Goal: Task Accomplishment & Management: Complete application form

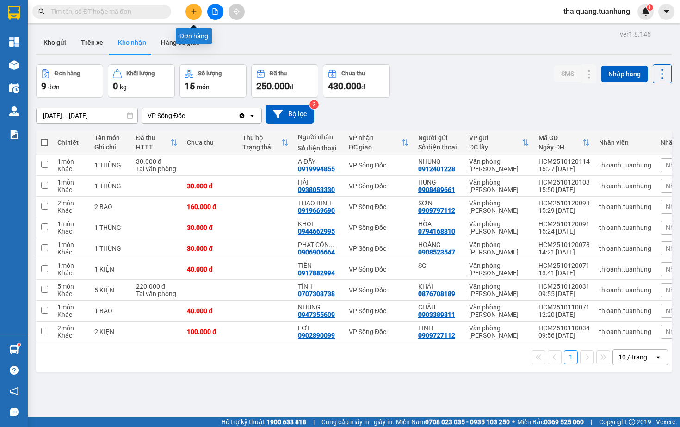
click at [190, 7] on button at bounding box center [193, 12] width 16 height 16
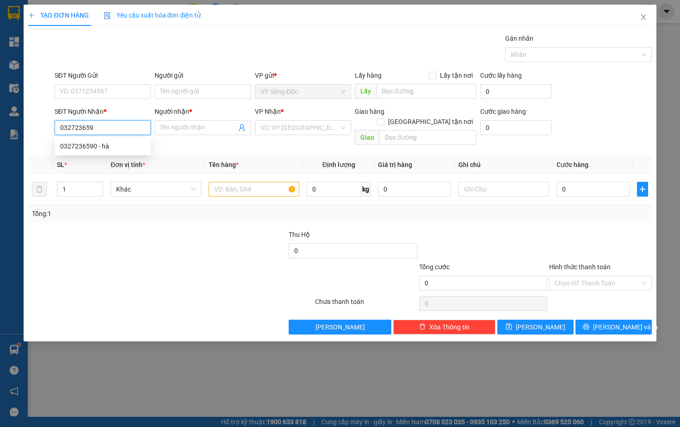
type input "0327236590"
click at [118, 143] on div "0327236590 - hà" at bounding box center [102, 146] width 85 height 10
type input "hà"
type input "0327236590"
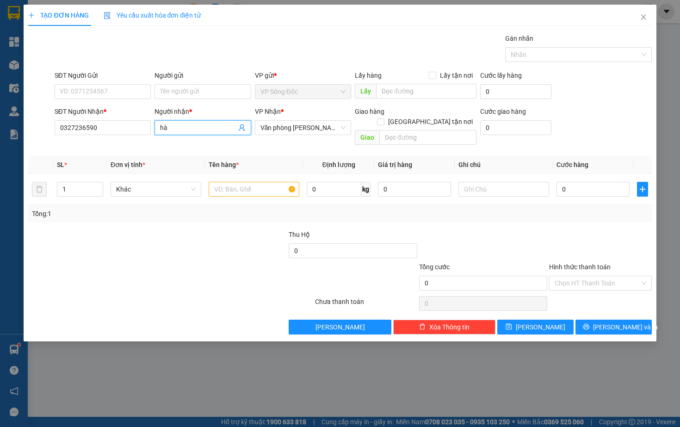
click at [179, 124] on input "hà" at bounding box center [198, 128] width 76 height 10
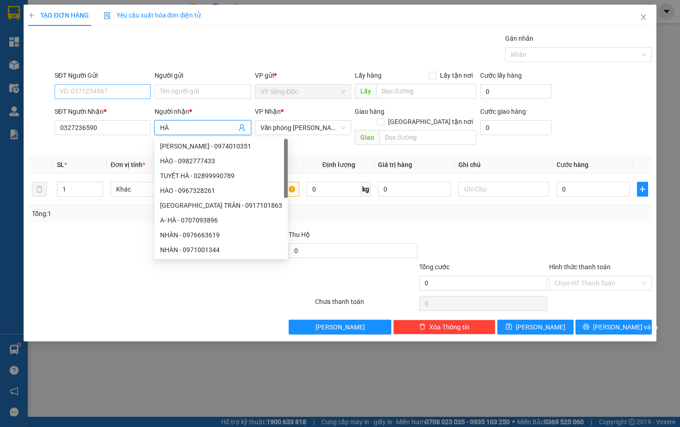
type input "HÀ"
click at [87, 88] on input "SĐT Người Gửi" at bounding box center [103, 91] width 96 height 15
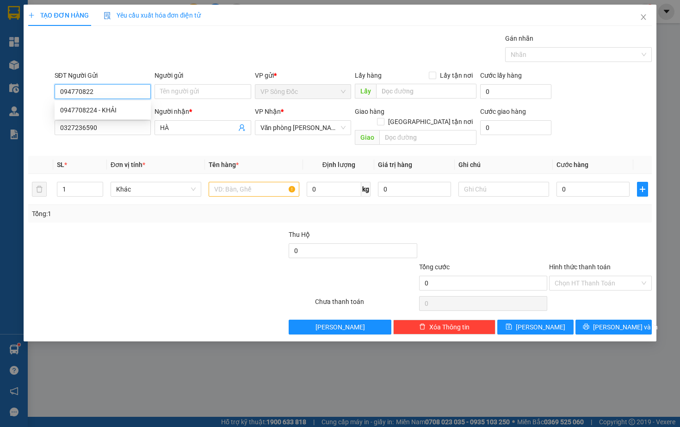
type input "0947708224"
click at [115, 110] on div "0947708224 - KHẢI" at bounding box center [102, 110] width 85 height 10
type input "KHẢI"
type input "0947708224"
click at [80, 182] on input "1" at bounding box center [79, 189] width 45 height 14
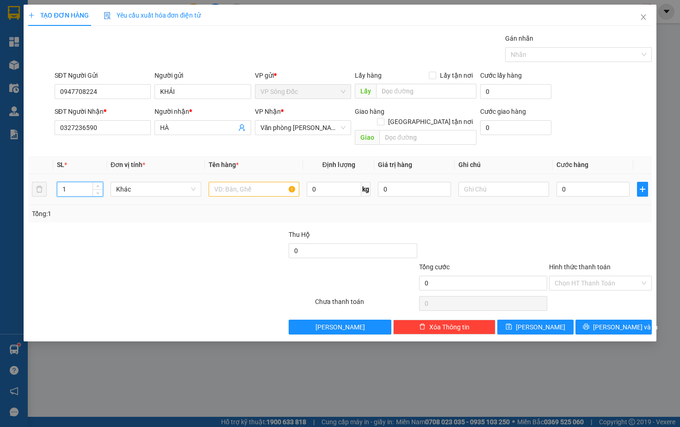
click at [80, 182] on input "1" at bounding box center [79, 189] width 45 height 14
type input "2"
type input "2 THÙNG"
click at [584, 182] on input "0" at bounding box center [592, 189] width 73 height 15
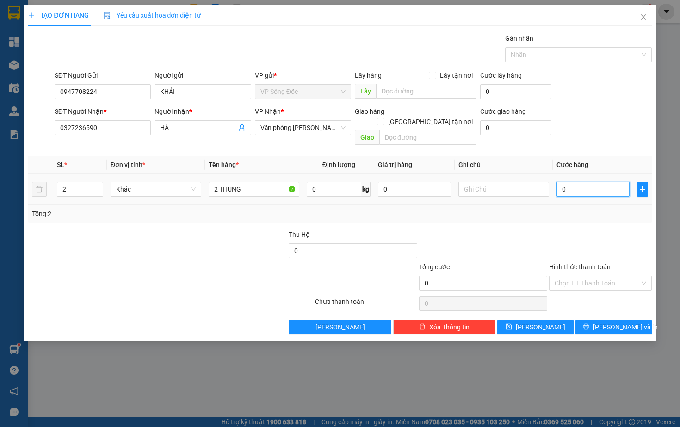
type input "01"
type input "1"
type input "015"
type input "15"
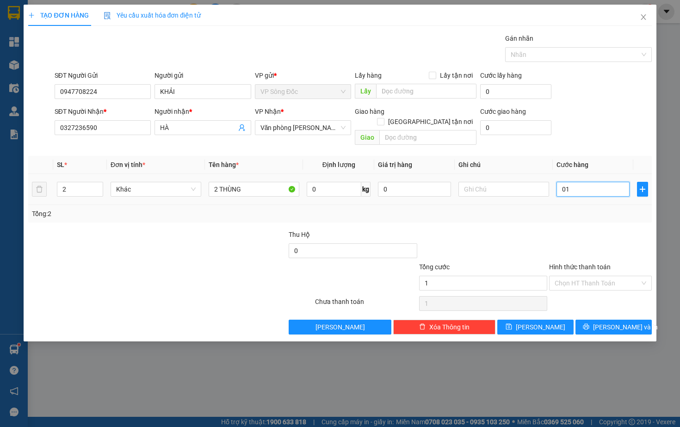
type input "15"
type input "0.150"
type input "150"
type input "01.500"
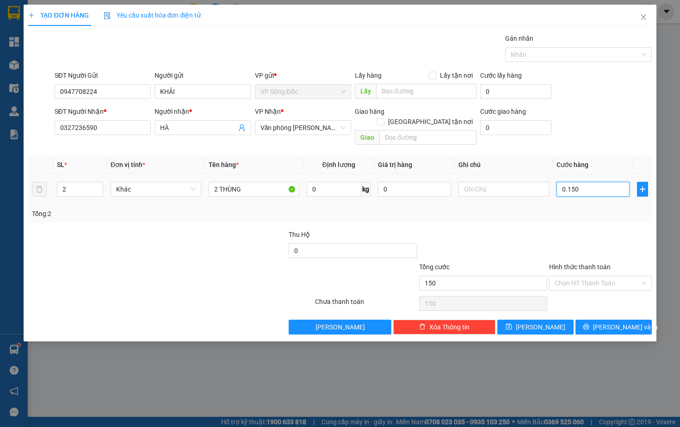
type input "1.500"
type input "015.000"
type input "15.000"
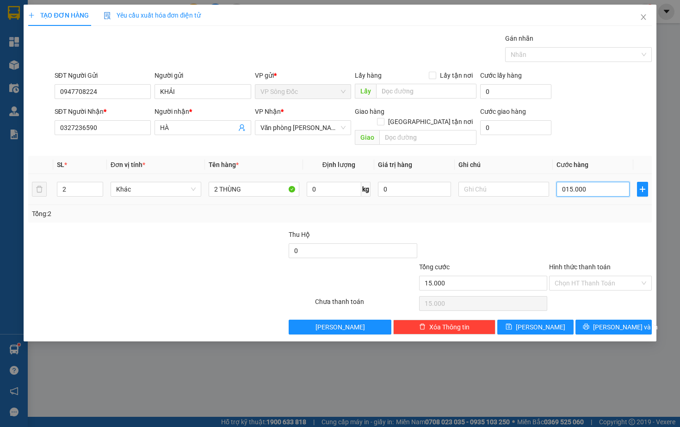
type input "0.150.000"
type input "150.000"
click at [599, 229] on div at bounding box center [600, 245] width 104 height 32
type input "150.000"
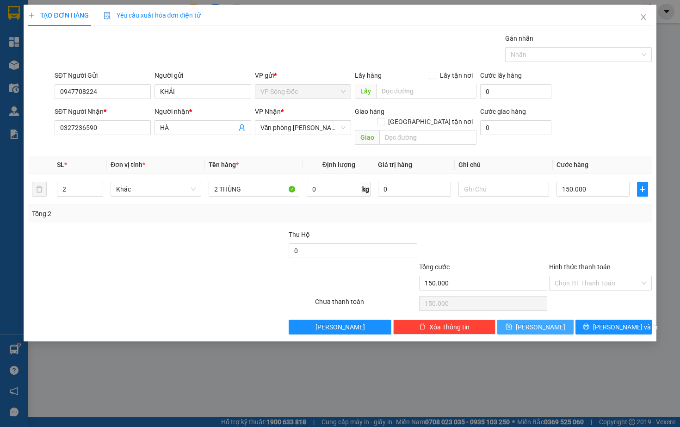
click at [555, 320] on button "[PERSON_NAME]" at bounding box center [535, 327] width 76 height 15
type input "1"
type input "0"
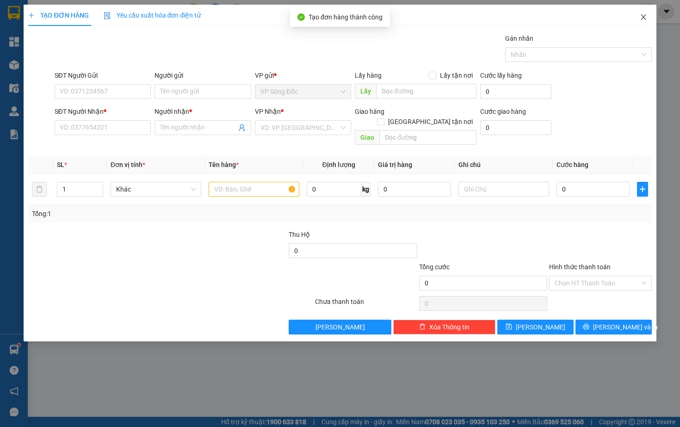
click at [644, 21] on icon "close" at bounding box center [643, 16] width 7 height 7
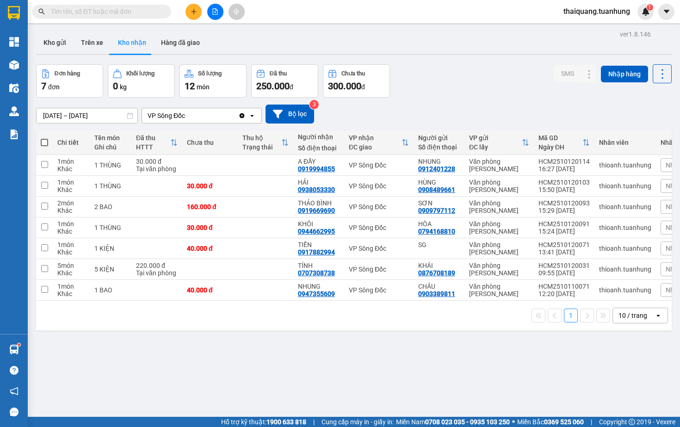
click at [445, 86] on div "Đơn hàng 7 đơn Khối lượng 0 kg Số lượng 12 món Đã thu 250.000 đ Chưa thu 300.00…" at bounding box center [353, 80] width 635 height 33
click at [54, 43] on button "Kho gửi" at bounding box center [54, 42] width 37 height 22
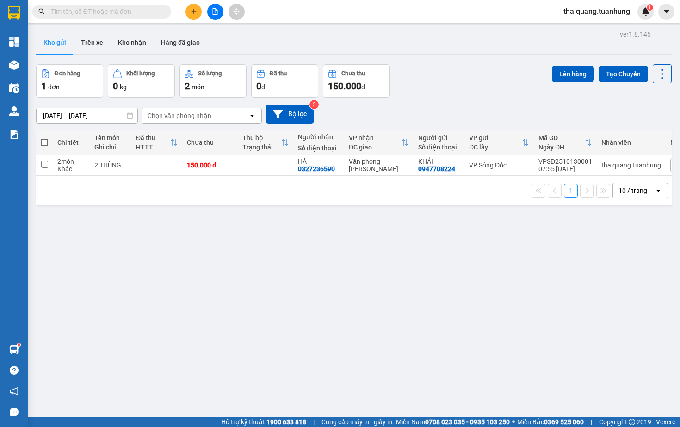
click at [451, 87] on div "Đơn hàng 1 đơn Khối lượng 0 kg Số lượng 2 món Đã thu 0 đ Chưa thu 150.000 đ Lên…" at bounding box center [353, 80] width 635 height 33
click at [458, 92] on div "Đơn hàng 1 đơn Khối lượng 0 kg Số lượng 2 món Đã thu 0 đ Chưa thu 150.000 đ Lên…" at bounding box center [353, 80] width 635 height 33
click at [120, 49] on button "Kho nhận" at bounding box center [132, 42] width 43 height 22
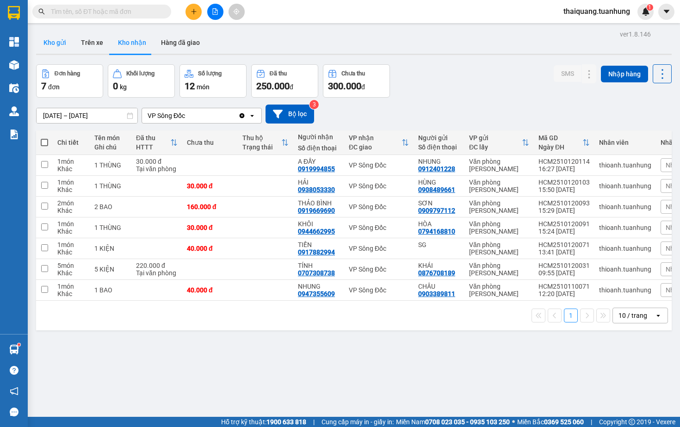
click at [47, 44] on button "Kho gửi" at bounding box center [54, 42] width 37 height 22
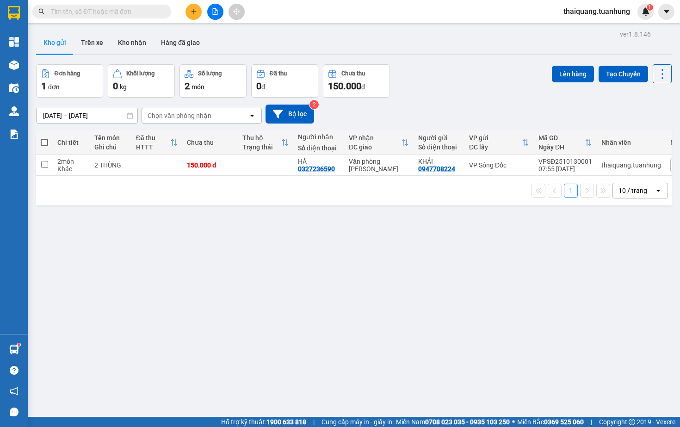
click at [456, 75] on div "Đơn hàng 1 đơn Khối lượng 0 kg Số lượng 2 món Đã thu 0 đ Chưa thu 150.000 đ Lên…" at bounding box center [353, 80] width 635 height 33
click at [444, 100] on div "[DATE] – [DATE] Press the down arrow key to interact with the calendar and sele…" at bounding box center [353, 114] width 635 height 33
click at [129, 47] on button "Kho nhận" at bounding box center [132, 42] width 43 height 22
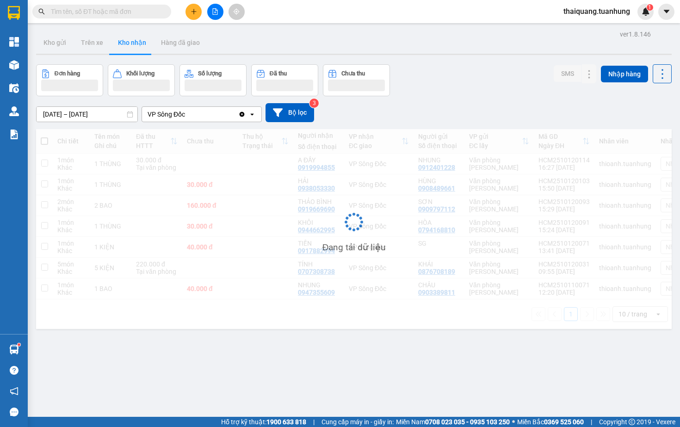
click at [443, 95] on div "Đơn hàng Khối lượng Số lượng Đã thu Chưa thu SMS Nhập hàng" at bounding box center [353, 80] width 635 height 32
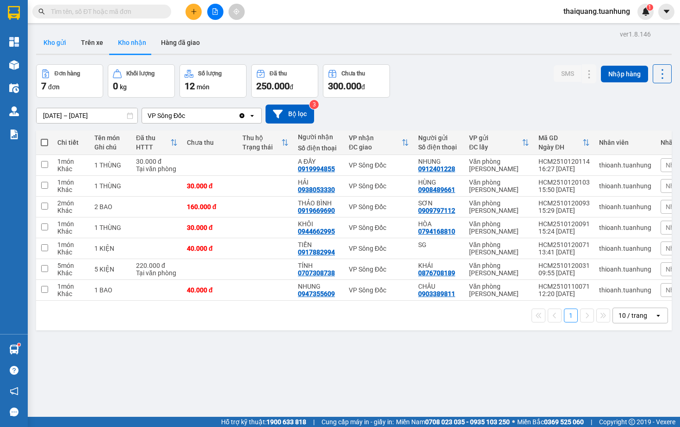
click at [59, 43] on button "Kho gửi" at bounding box center [54, 42] width 37 height 22
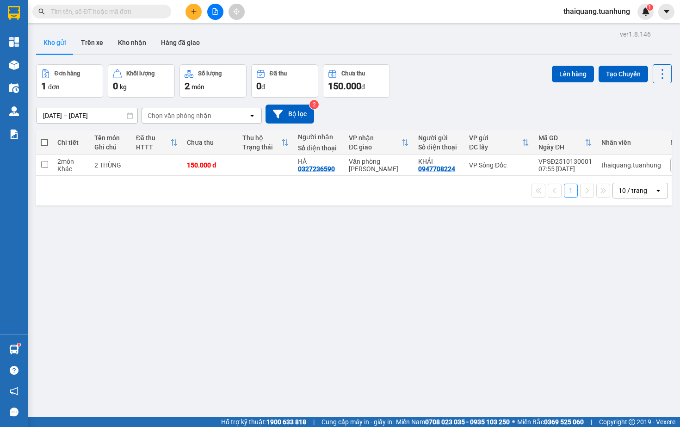
click at [486, 75] on div "Đơn hàng 1 đơn Khối lượng 0 kg Số lượng 2 món Đã thu 0 đ Chưa thu 150.000 đ Lên…" at bounding box center [353, 80] width 635 height 33
click at [132, 43] on button "Kho nhận" at bounding box center [132, 42] width 43 height 22
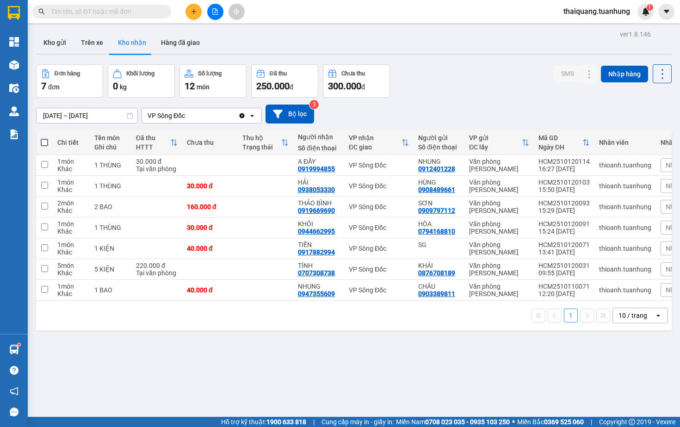
click at [423, 87] on div "Đơn hàng 7 đơn Khối lượng 0 kg Số lượng 12 món Đã thu 250.000 đ Chưa thu 300.00…" at bounding box center [353, 80] width 635 height 33
click at [58, 40] on button "Kho gửi" at bounding box center [54, 42] width 37 height 22
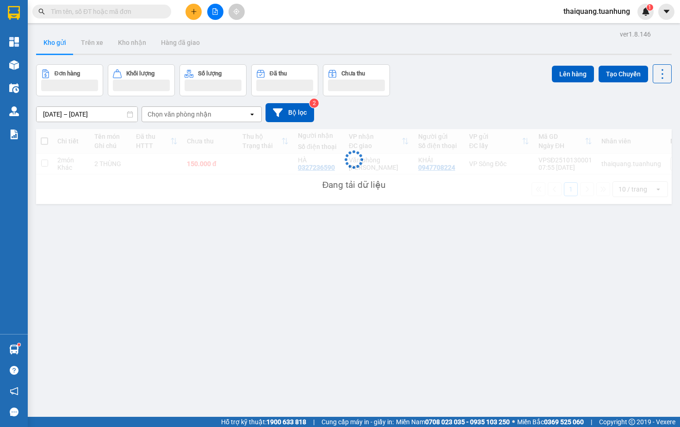
click at [442, 96] on div "Đơn hàng Khối lượng Số lượng Đã thu Chưa thu Lên hàng Tạo Chuyến" at bounding box center [353, 80] width 635 height 32
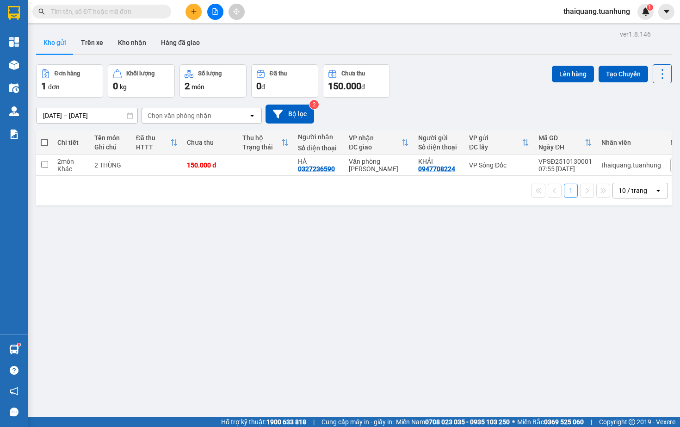
click at [444, 82] on div "Đơn hàng 1 đơn Khối lượng 0 kg Số lượng 2 món Đã thu 0 đ Chưa thu 150.000 đ Lên…" at bounding box center [353, 80] width 635 height 33
click at [141, 49] on button "Kho nhận" at bounding box center [132, 42] width 43 height 22
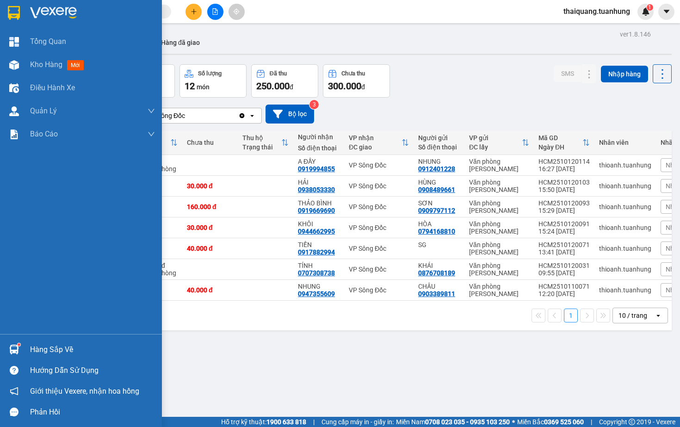
click at [54, 345] on div "Hàng sắp về" at bounding box center [92, 350] width 125 height 14
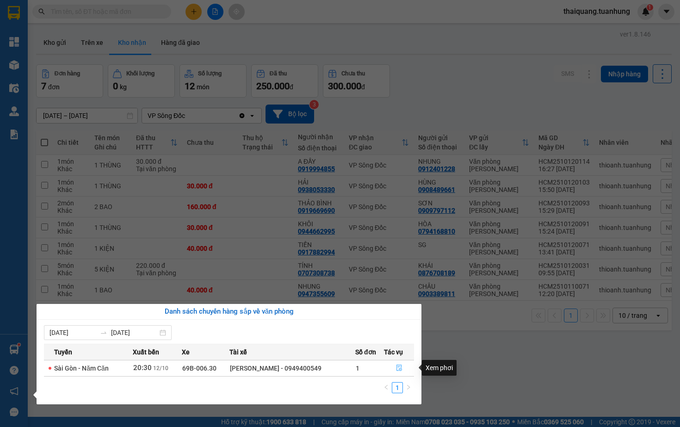
click at [399, 370] on icon "file-done" at bounding box center [399, 367] width 6 height 6
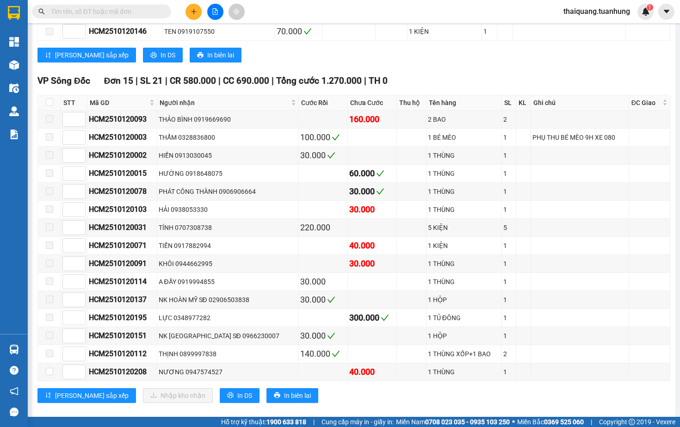
scroll to position [2224, 0]
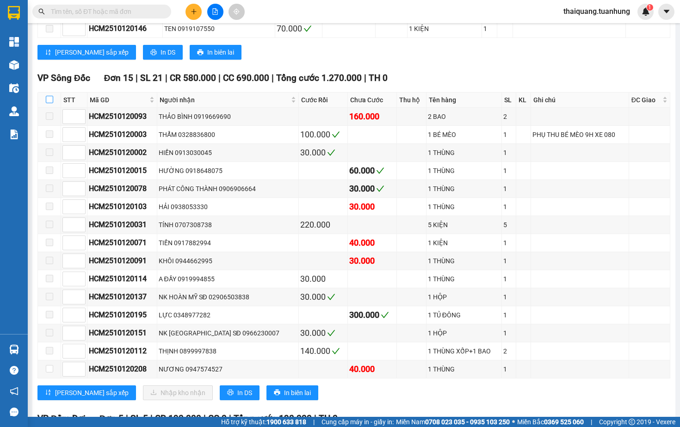
click at [50, 103] on input "checkbox" at bounding box center [49, 99] width 7 height 7
checkbox input "true"
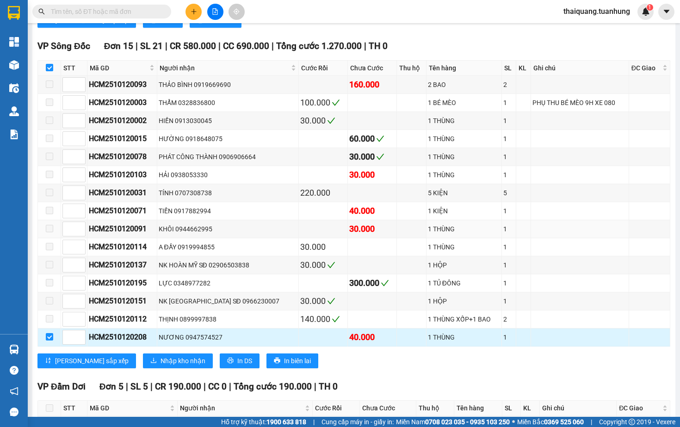
scroll to position [2256, 0]
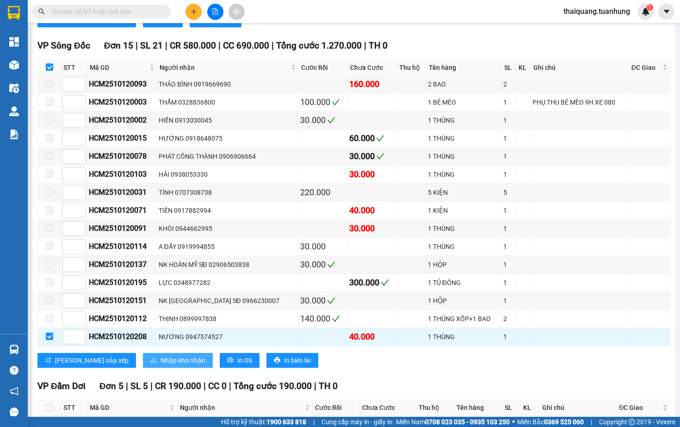
click at [160, 365] on span "Nhập kho nhận" at bounding box center [182, 360] width 45 height 10
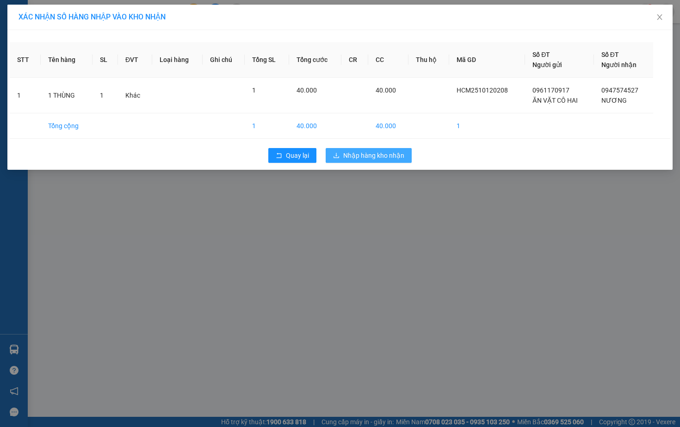
click at [346, 158] on span "Nhập hàng kho nhận" at bounding box center [373, 155] width 61 height 10
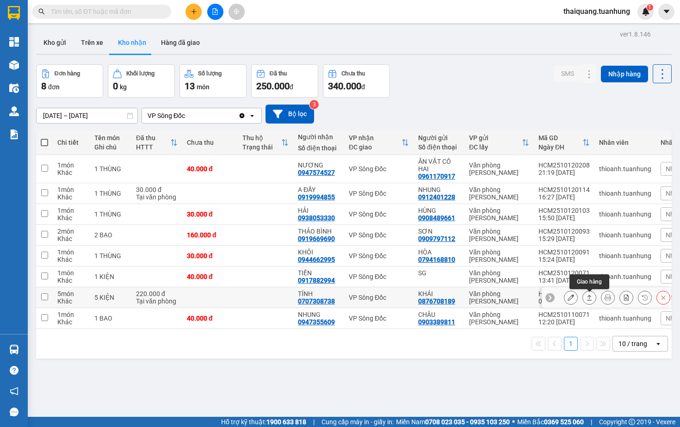
click at [590, 298] on icon at bounding box center [589, 297] width 6 height 6
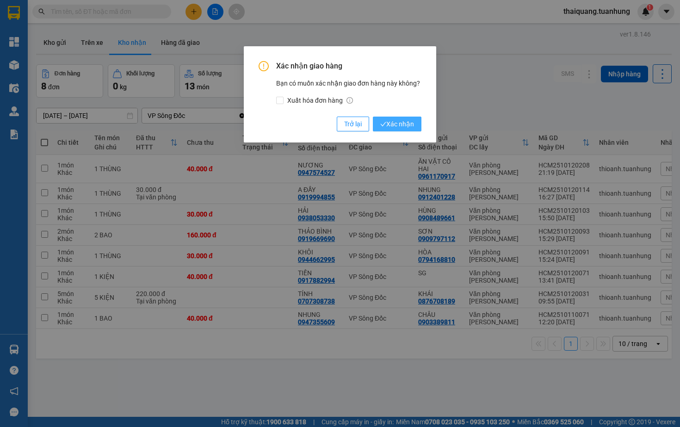
click at [399, 126] on span "Xác nhận" at bounding box center [397, 124] width 34 height 10
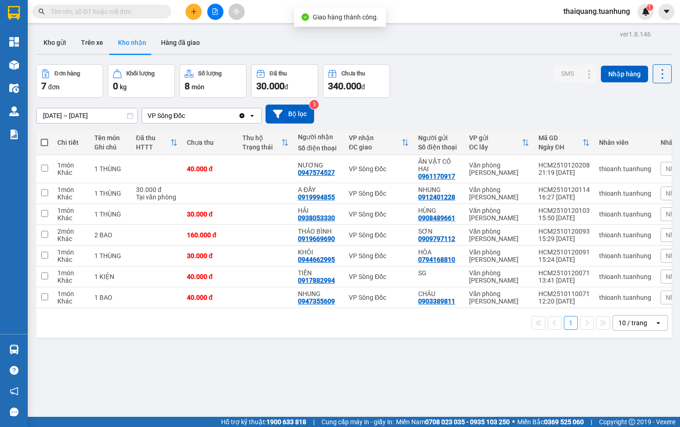
click at [470, 111] on div "[DATE] – [DATE] Press the down arrow key to interact with the calendar and sele…" at bounding box center [353, 114] width 635 height 19
click at [476, 76] on div "Đơn hàng 7 đơn Khối lượng 0 kg Số lượng 8 món Đã thu 30.000 đ Chưa thu 340.000 …" at bounding box center [353, 80] width 635 height 33
click at [467, 105] on div "[DATE] – [DATE] Press the down arrow key to interact with the calendar and sele…" at bounding box center [353, 114] width 635 height 19
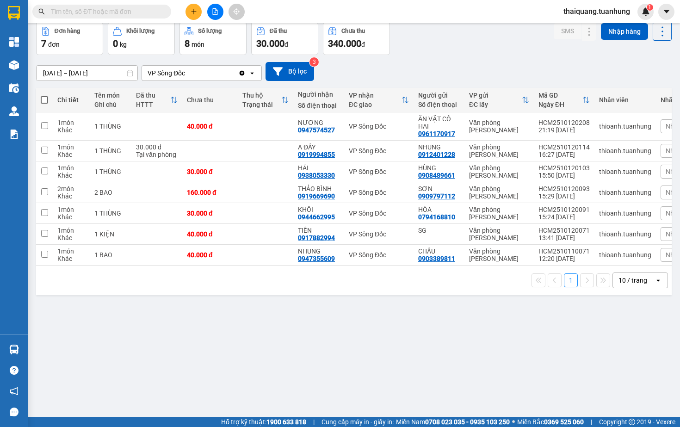
scroll to position [43, 0]
click at [588, 154] on icon at bounding box center [589, 151] width 5 height 6
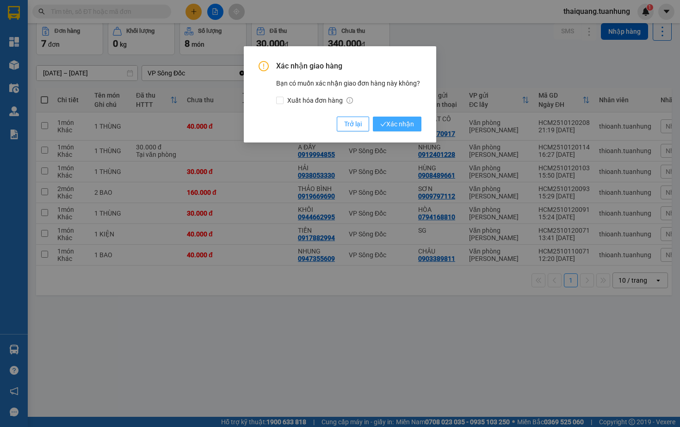
click at [395, 121] on span "Xác nhận" at bounding box center [397, 124] width 34 height 10
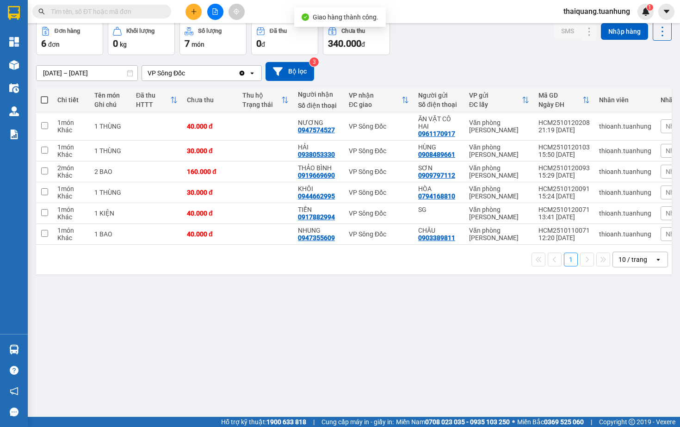
click at [361, 291] on div "ver 1.8.146 Kho gửi Trên xe Kho nhận Hàng đã giao Đơn hàng 6 đơn Khối lượng 0 k…" at bounding box center [353, 198] width 643 height 427
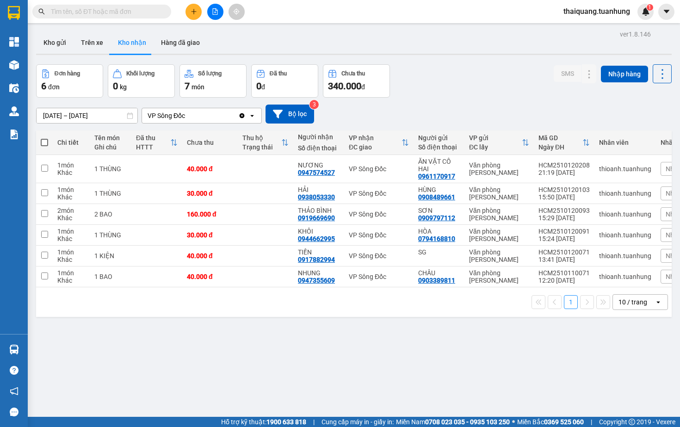
click at [456, 103] on div "[DATE] – [DATE] Press the down arrow key to interact with the calendar and sele…" at bounding box center [353, 114] width 635 height 33
click at [450, 96] on div "Đơn hàng 6 đơn Khối lượng 0 kg Số lượng 7 món Đã thu 0 đ Chưa thu 340.000 đ SMS…" at bounding box center [353, 80] width 635 height 33
click at [451, 81] on div "Đơn hàng 6 đơn Khối lượng 0 kg Số lượng 7 món Đã thu 0 đ Chưa thu 340.000 đ SMS…" at bounding box center [353, 80] width 635 height 33
click at [431, 79] on div "Đơn hàng 6 đơn Khối lượng 0 kg Số lượng 7 món Đã thu 0 đ Chưa thu 340.000 đ SMS…" at bounding box center [353, 80] width 635 height 33
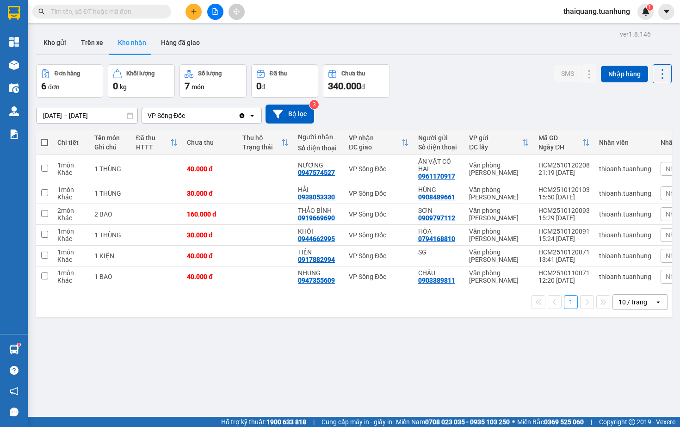
click at [475, 73] on div "Đơn hàng 6 đơn Khối lượng 0 kg Số lượng 7 món Đã thu 0 đ Chưa thu 340.000 đ SMS…" at bounding box center [353, 80] width 635 height 33
